Goal: Complete application form

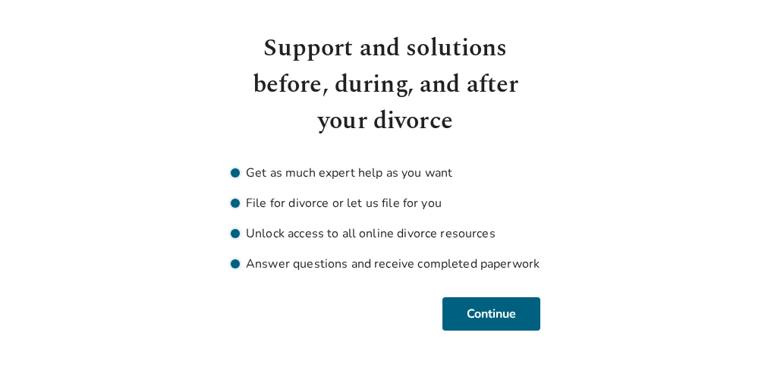
scroll to position [61, 0]
click at [484, 314] on button "Continue" at bounding box center [491, 314] width 98 height 33
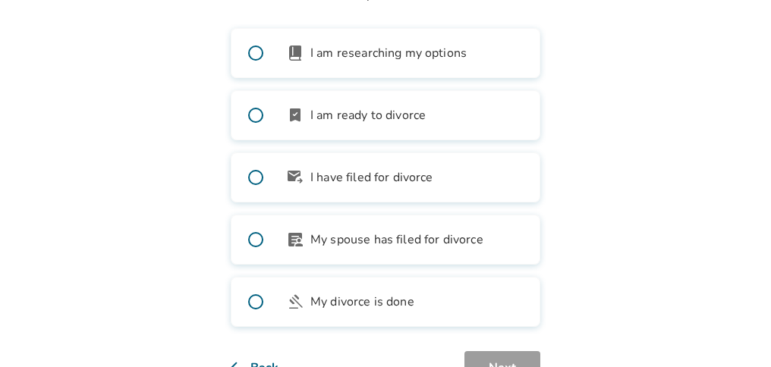
scroll to position [168, 0]
click at [258, 48] on span at bounding box center [255, 51] width 49 height 49
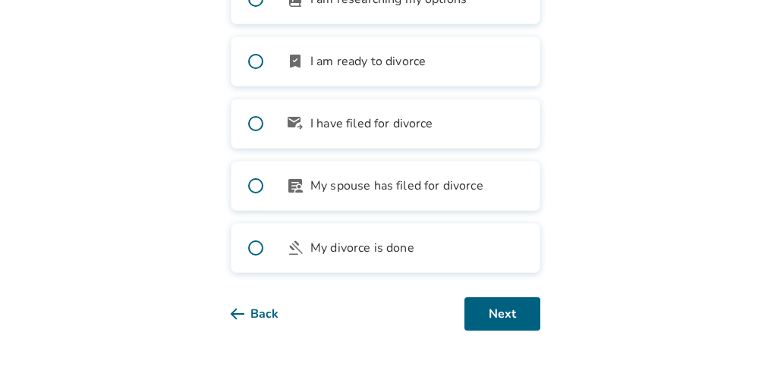
scroll to position [220, 0]
click at [507, 310] on button "Next" at bounding box center [502, 314] width 76 height 33
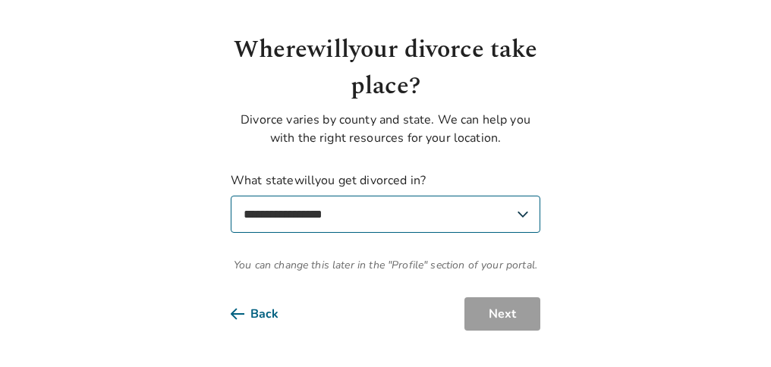
scroll to position [59, 0]
select select "**"
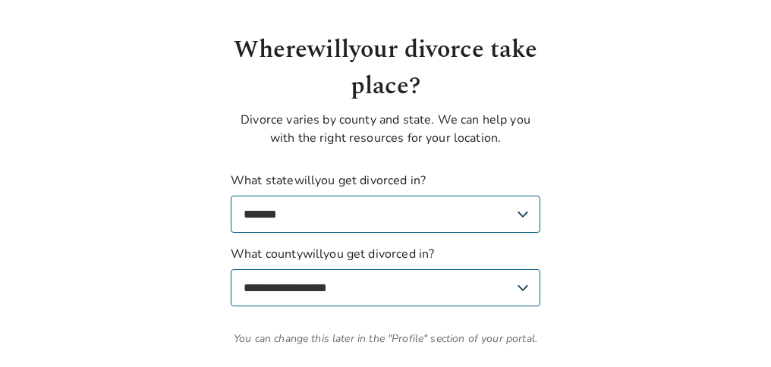
select select "******"
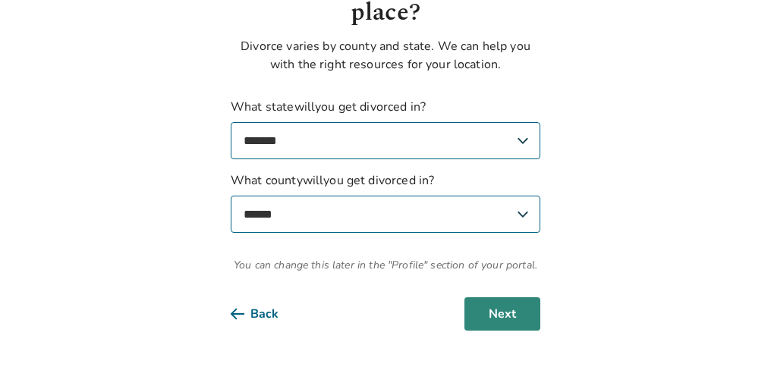
click at [505, 313] on button "Next" at bounding box center [502, 314] width 76 height 33
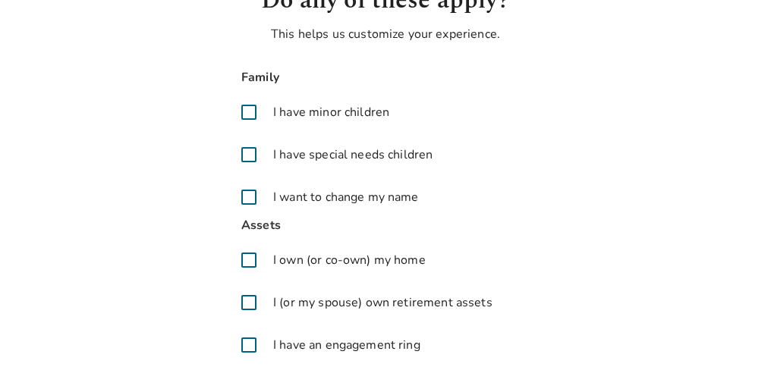
scroll to position [109, 0]
click at [246, 110] on span at bounding box center [249, 112] width 36 height 36
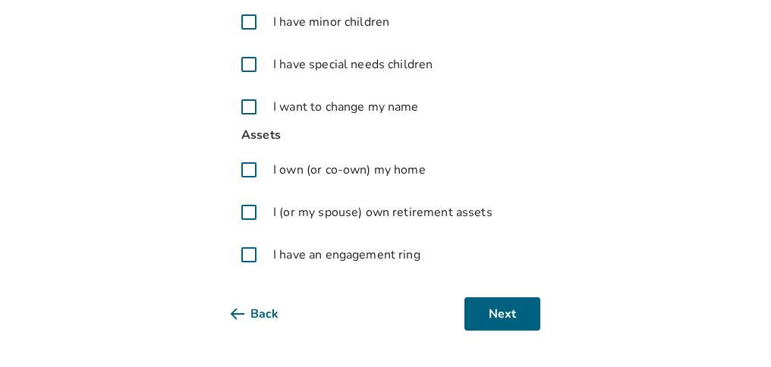
scroll to position [199, 0]
click at [247, 167] on span at bounding box center [249, 170] width 36 height 36
click at [506, 309] on button "Next" at bounding box center [502, 314] width 76 height 33
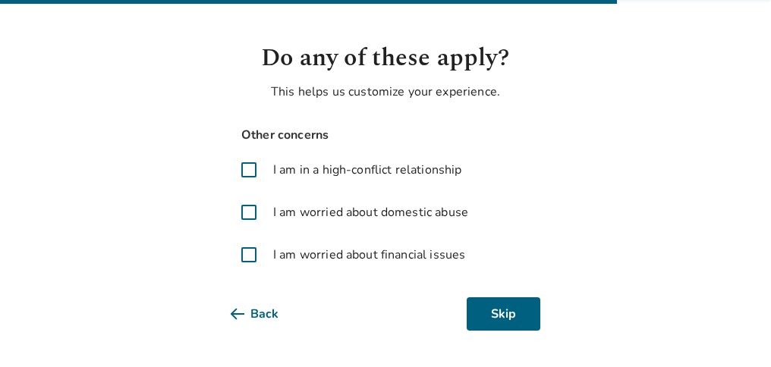
click at [248, 253] on span at bounding box center [249, 255] width 36 height 36
click at [518, 316] on button "Next" at bounding box center [502, 314] width 76 height 33
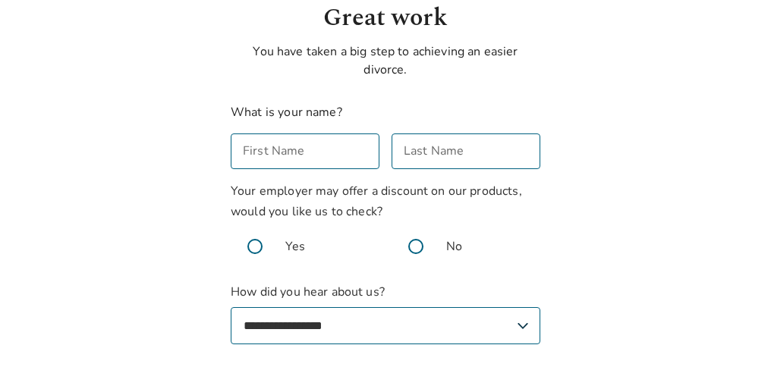
scroll to position [90, 0]
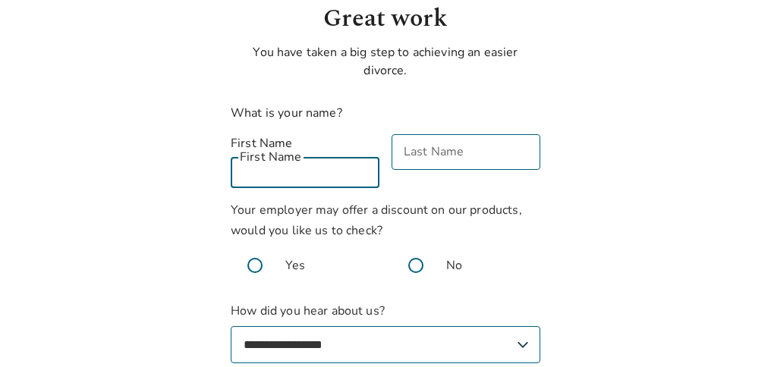
click at [316, 153] on input "First Name" at bounding box center [305, 171] width 149 height 36
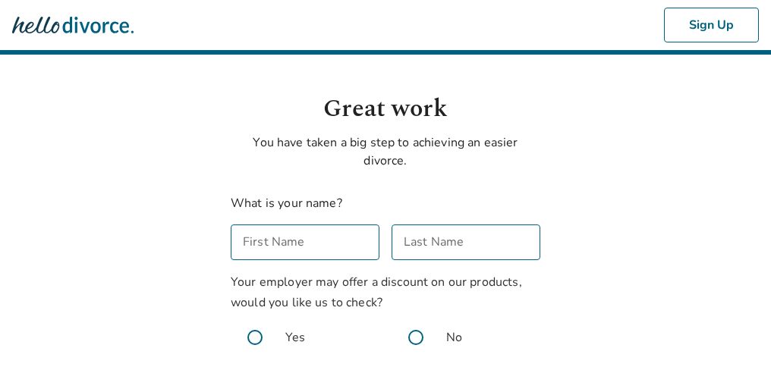
scroll to position [0, 0]
